Goal: Information Seeking & Learning: Learn about a topic

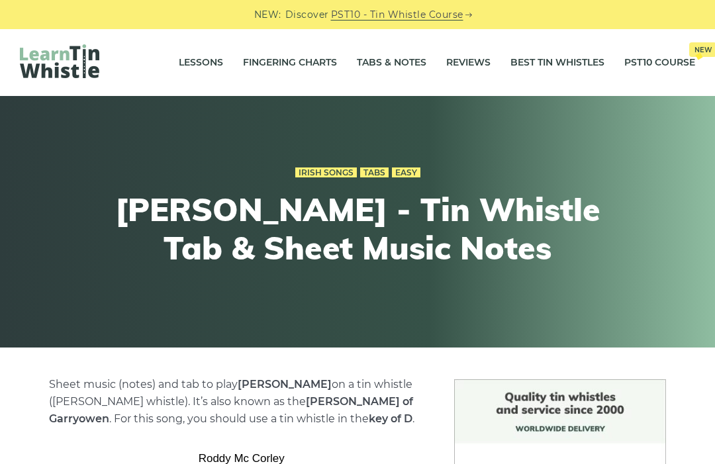
click at [193, 69] on link "Lessons" at bounding box center [201, 62] width 44 height 33
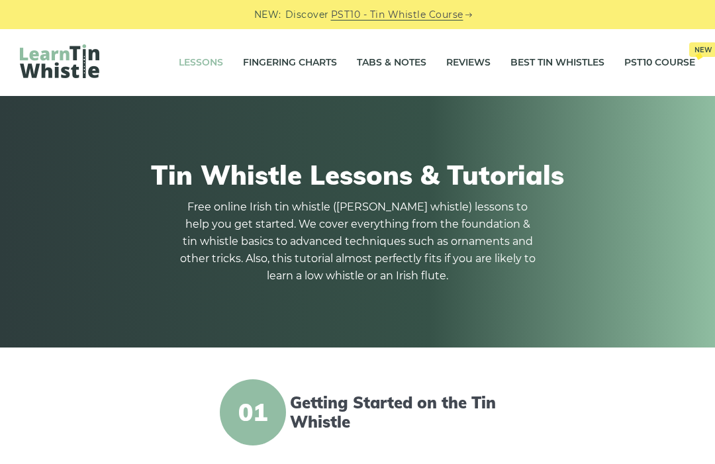
click at [402, 58] on link "Tabs & Notes" at bounding box center [391, 62] width 69 height 33
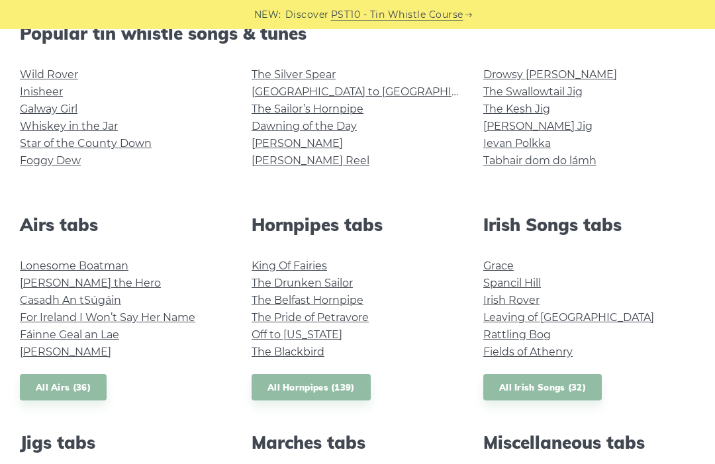
scroll to position [356, 0]
click at [61, 166] on link "Foggy Dew" at bounding box center [50, 160] width 61 height 13
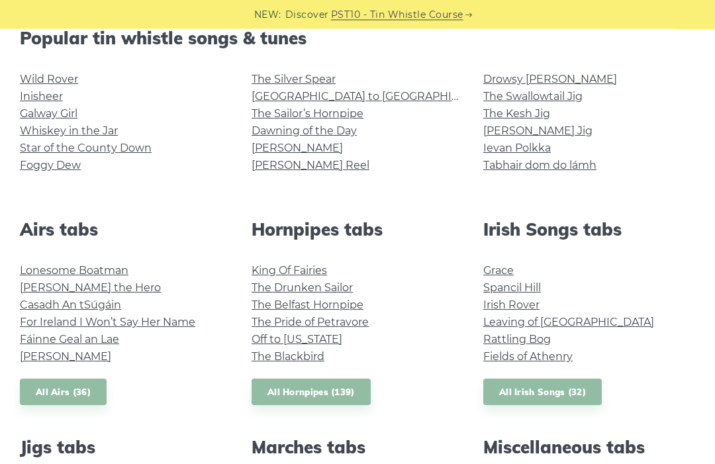
scroll to position [351, 0]
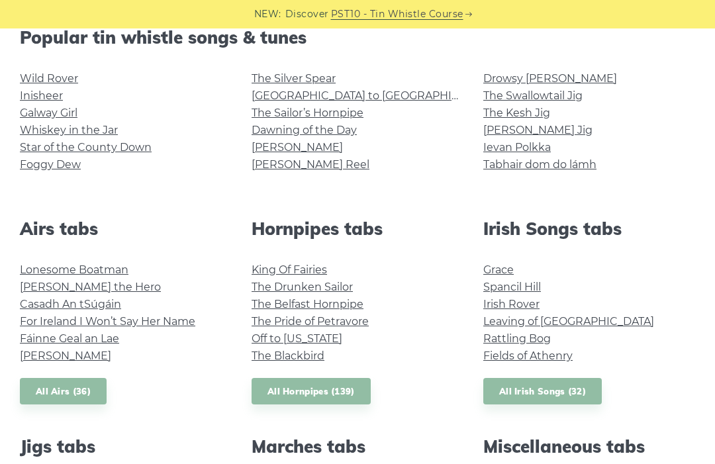
click at [531, 359] on link "Fields of Athenry" at bounding box center [527, 356] width 89 height 13
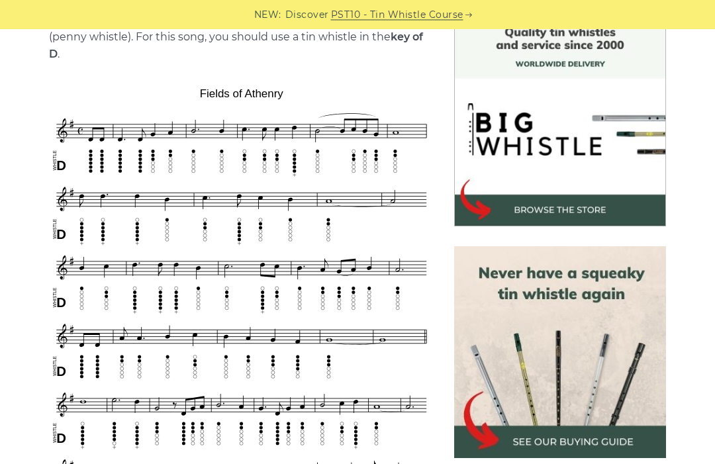
scroll to position [372, 0]
